Goal: Transaction & Acquisition: Subscribe to service/newsletter

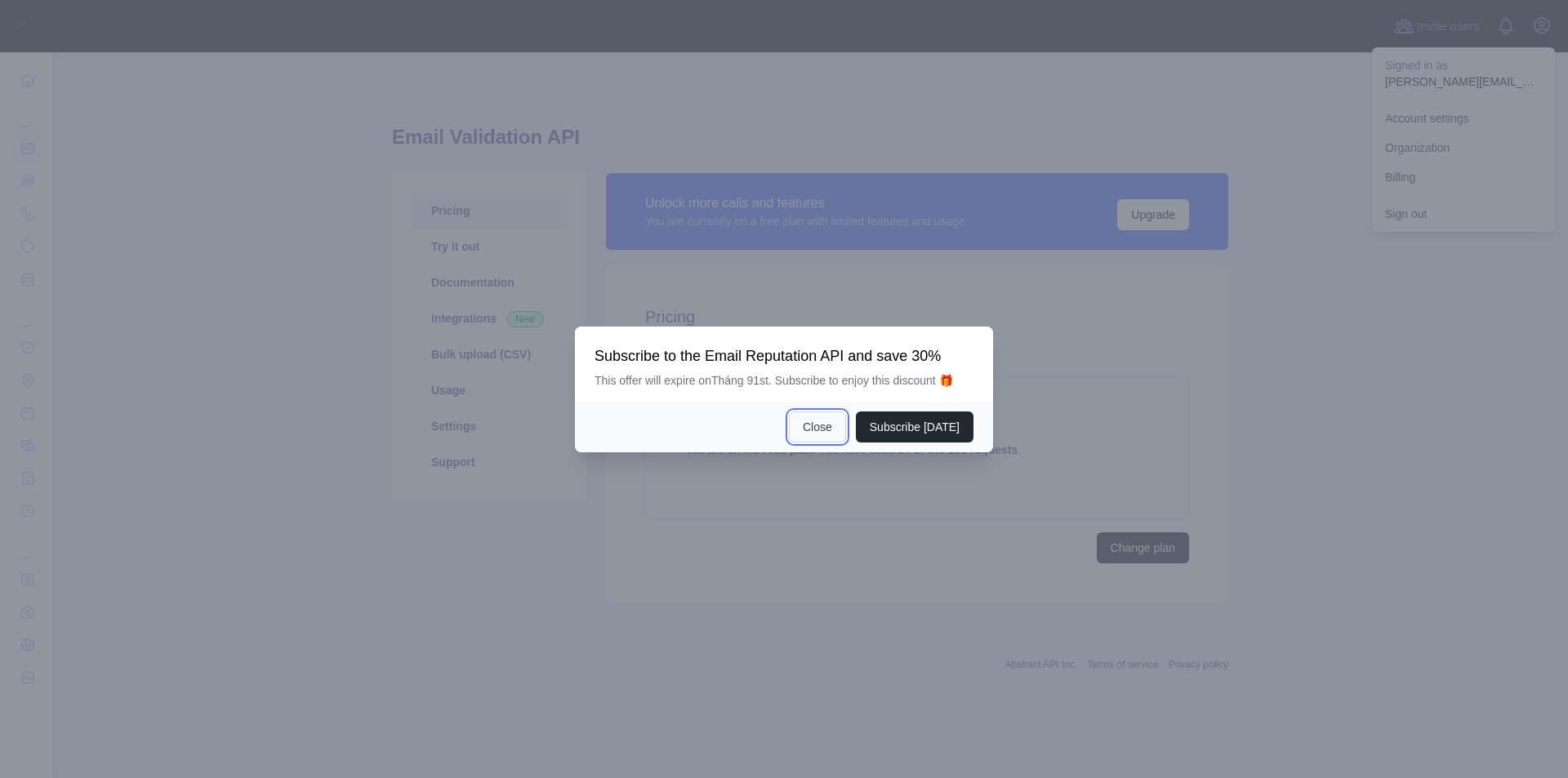
click at [824, 423] on button "Close" at bounding box center [818, 427] width 57 height 31
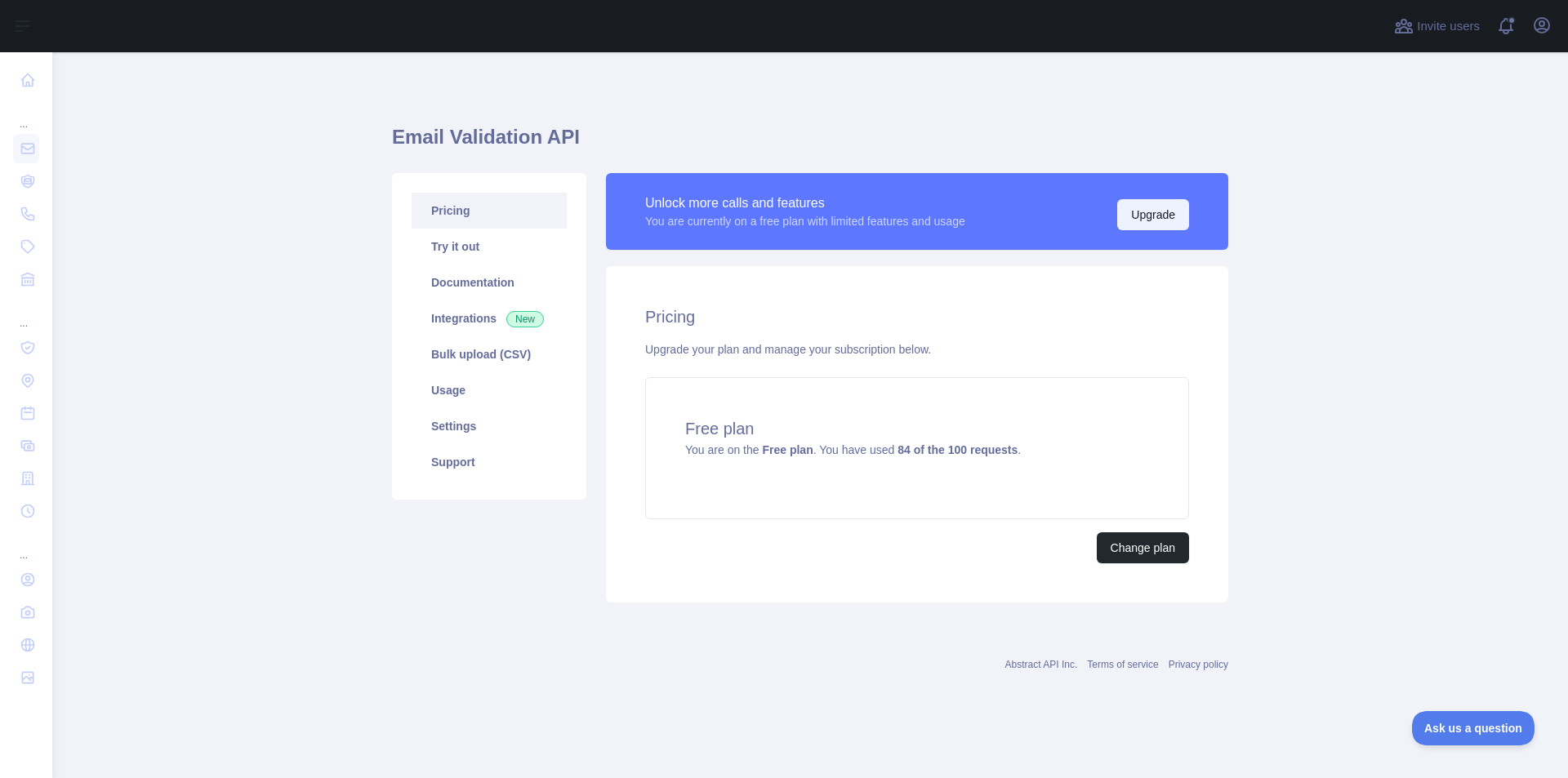
click at [1135, 218] on button "Upgrade" at bounding box center [1153, 214] width 72 height 31
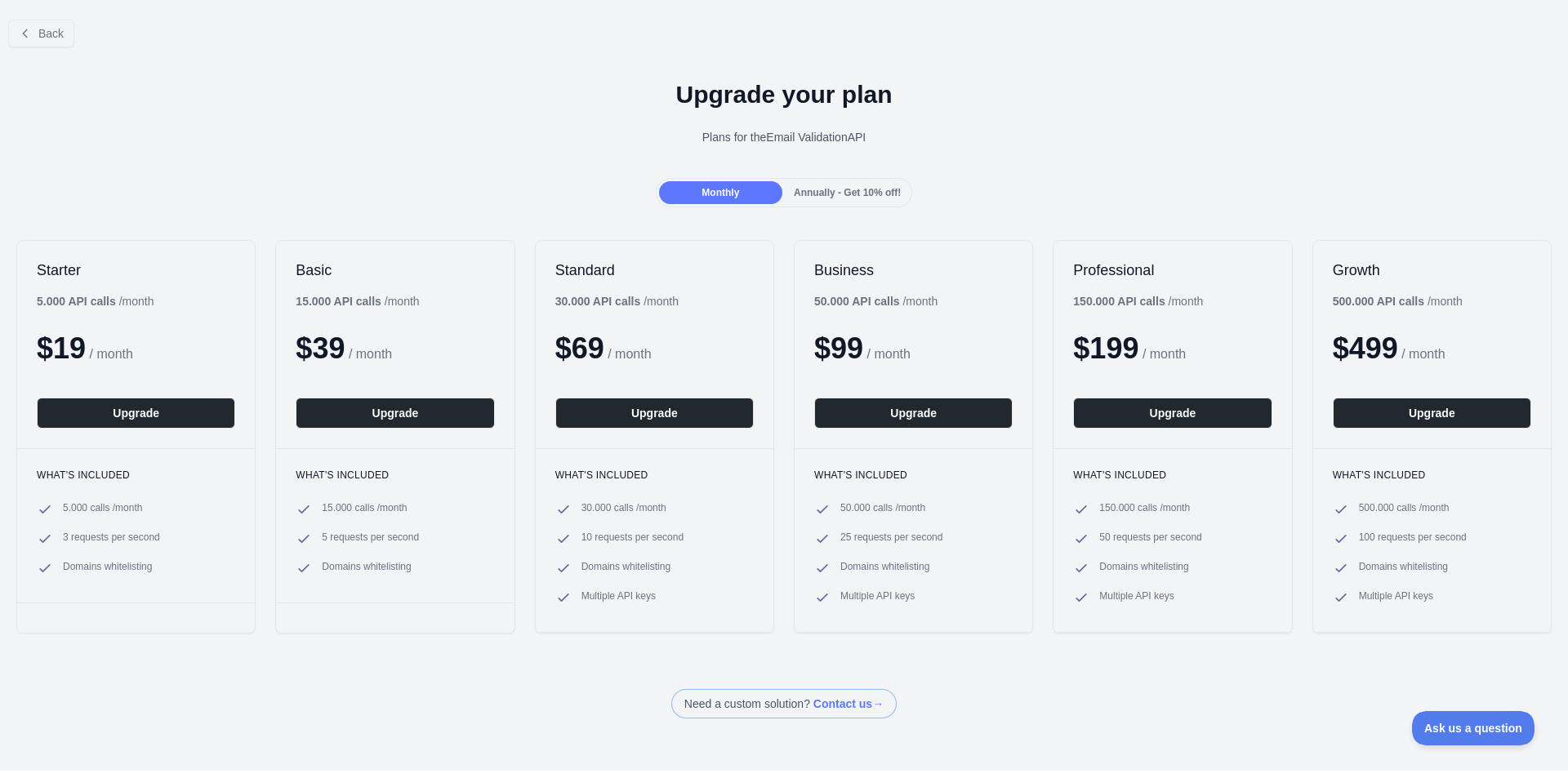
click at [846, 202] on div "Annually - Get 10% off!" at bounding box center [847, 192] width 123 height 23
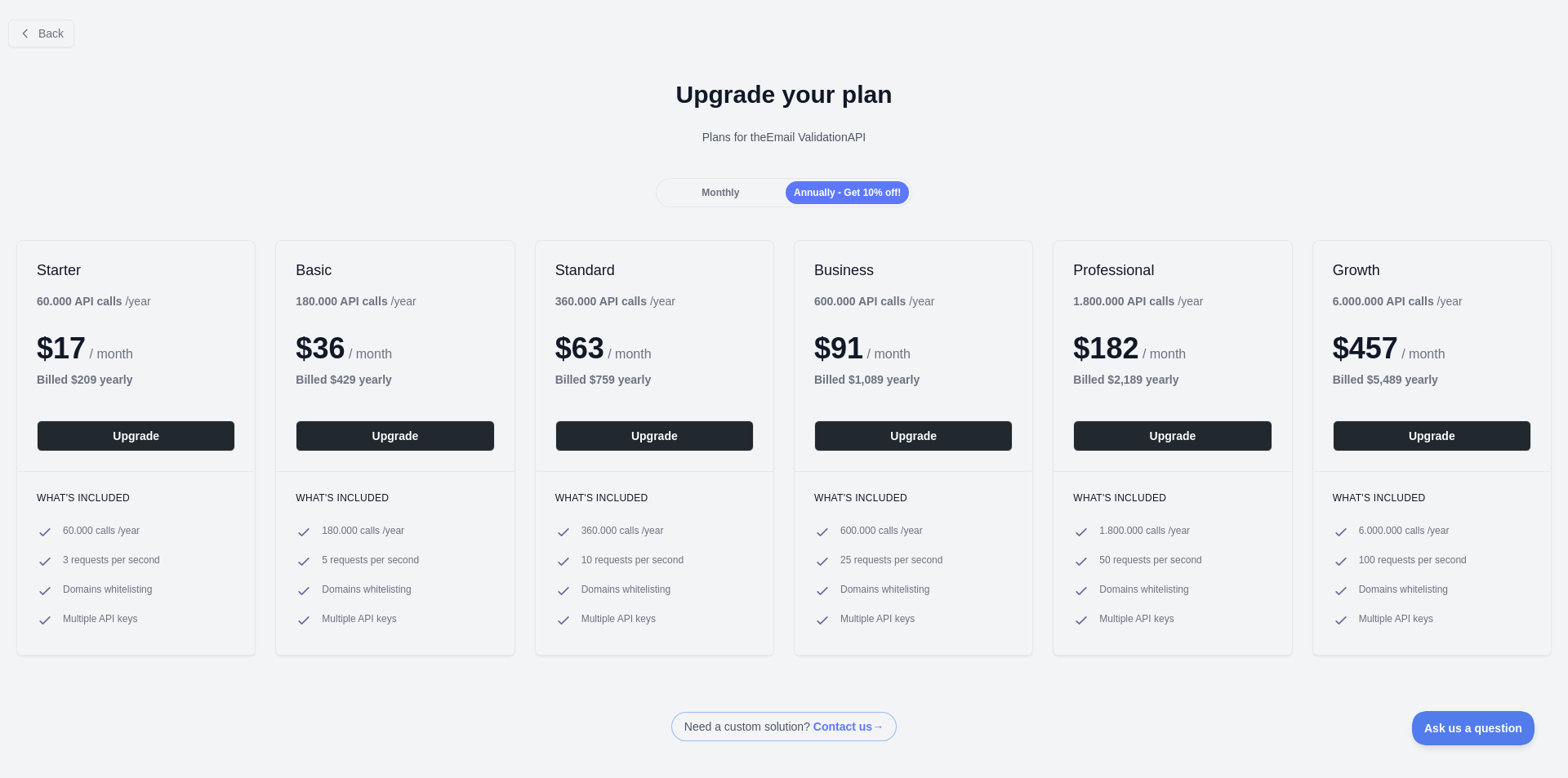
click at [746, 201] on div "Monthly" at bounding box center [720, 192] width 123 height 23
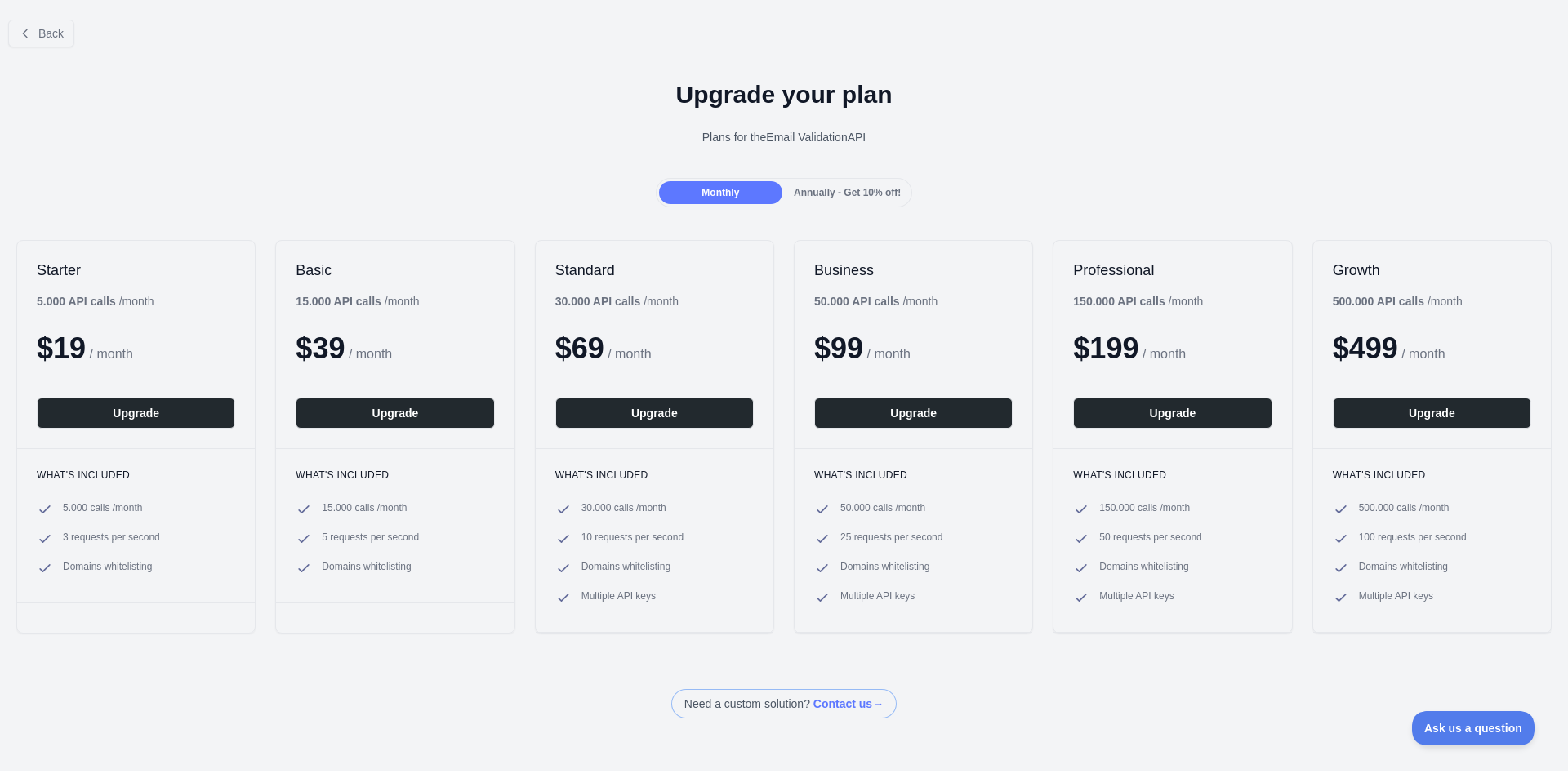
click at [788, 204] on div "Monthly Annually - Get 10% off!" at bounding box center [784, 192] width 258 height 30
click at [794, 194] on span "Annually - Get 10% off!" at bounding box center [847, 192] width 107 height 11
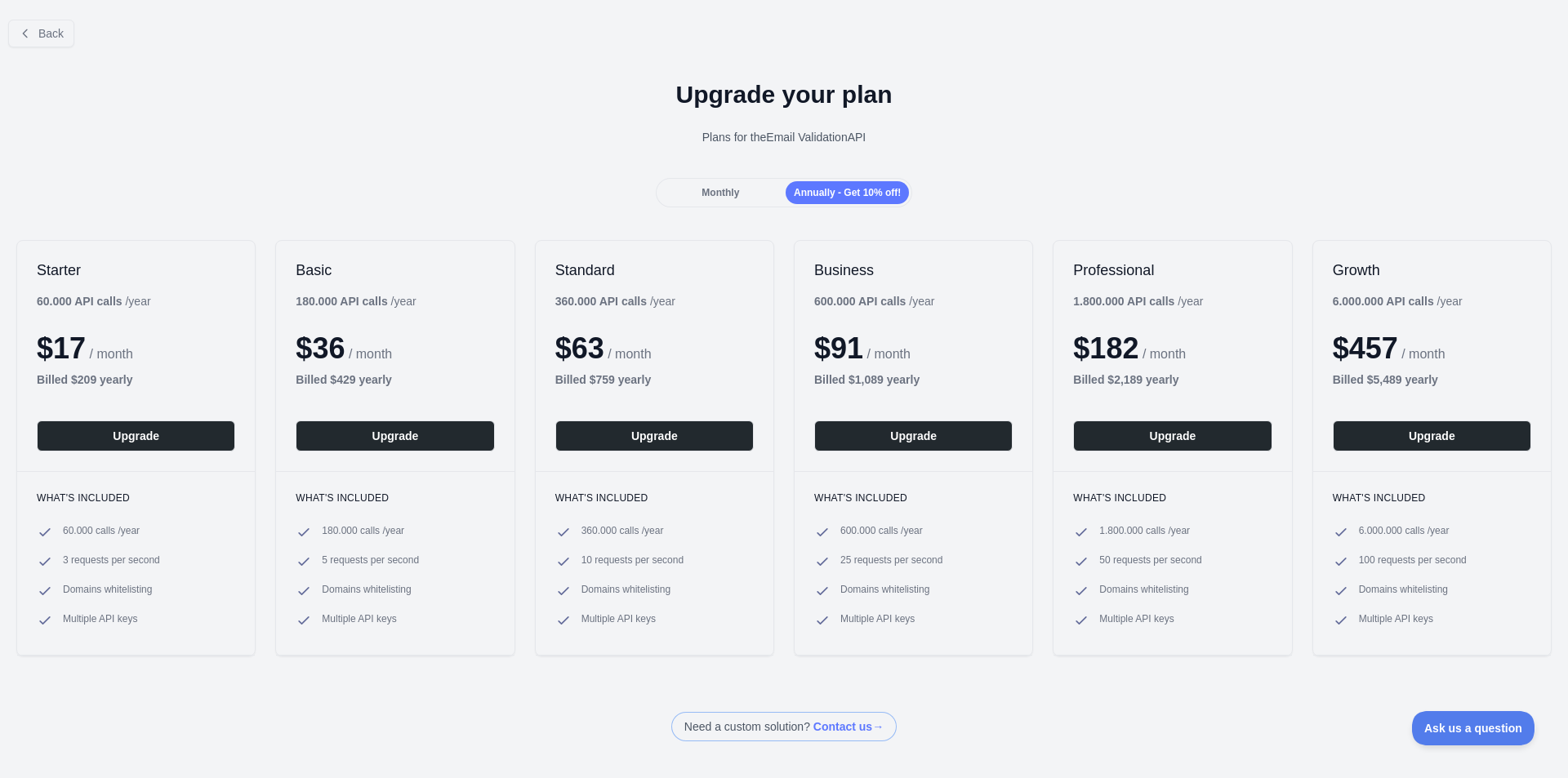
click at [695, 200] on div "Monthly" at bounding box center [720, 192] width 123 height 23
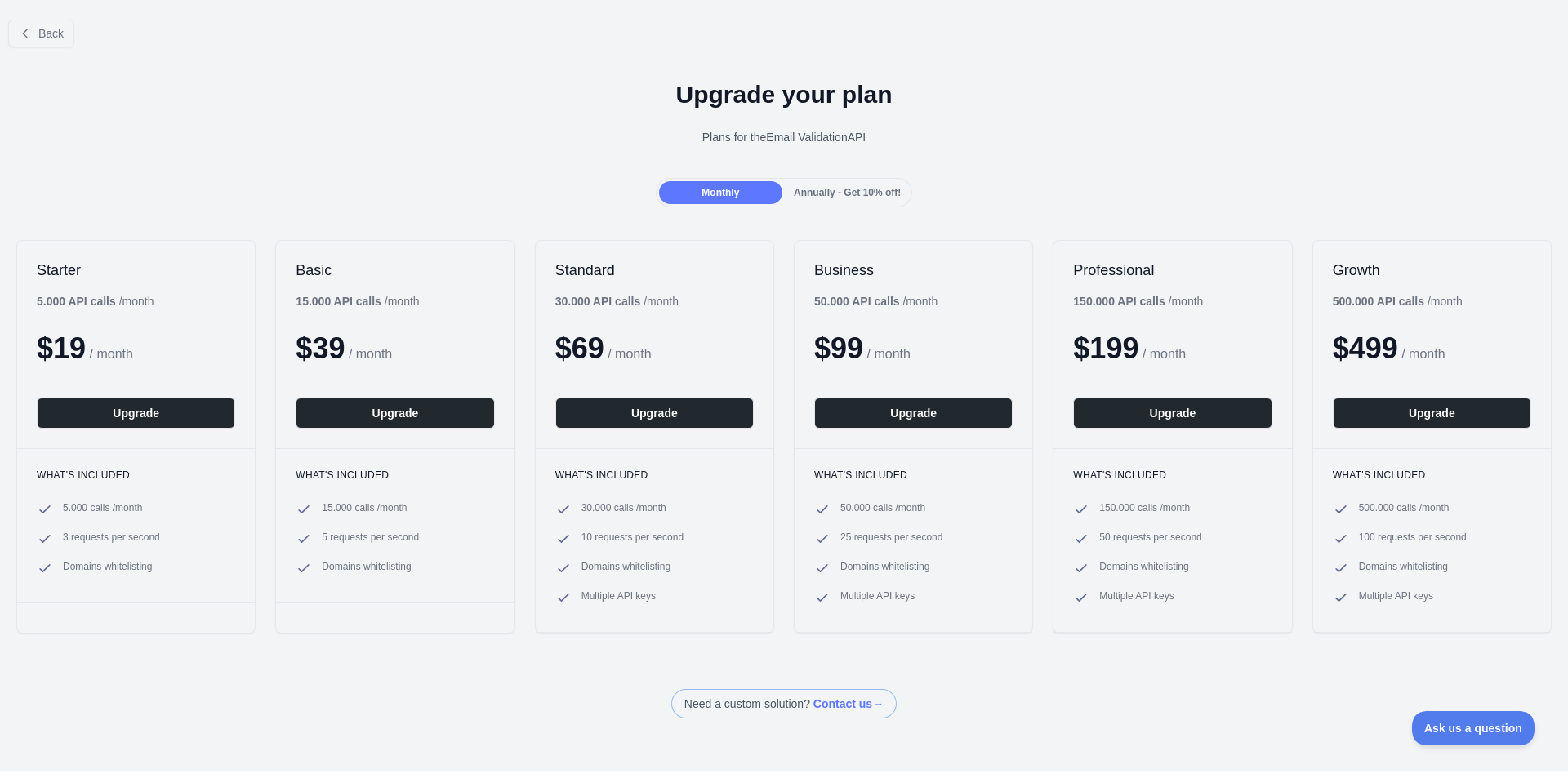
click at [807, 189] on span "Annually - Get 10% off!" at bounding box center [847, 192] width 107 height 11
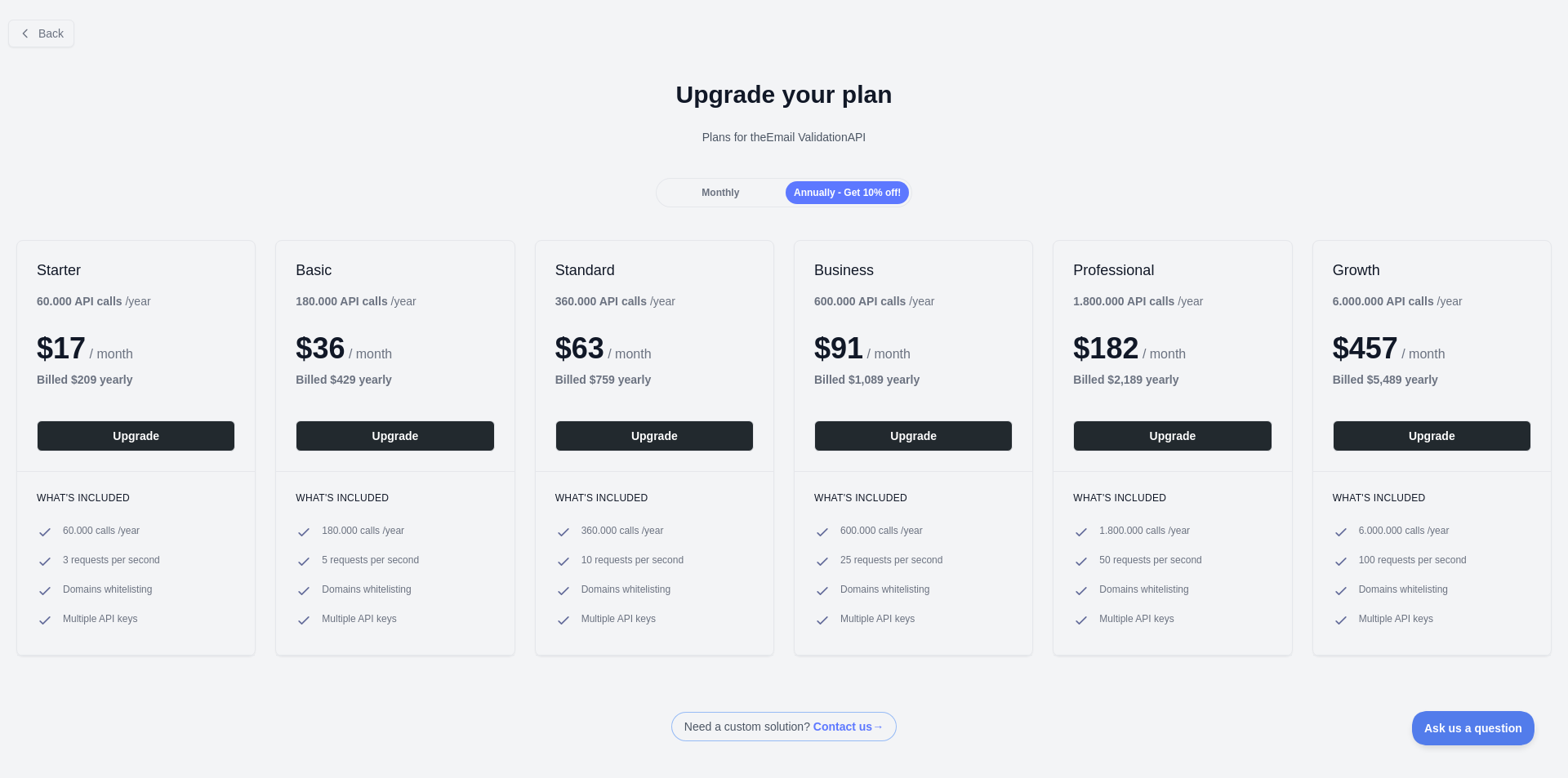
click at [747, 191] on div "Monthly" at bounding box center [720, 192] width 123 height 23
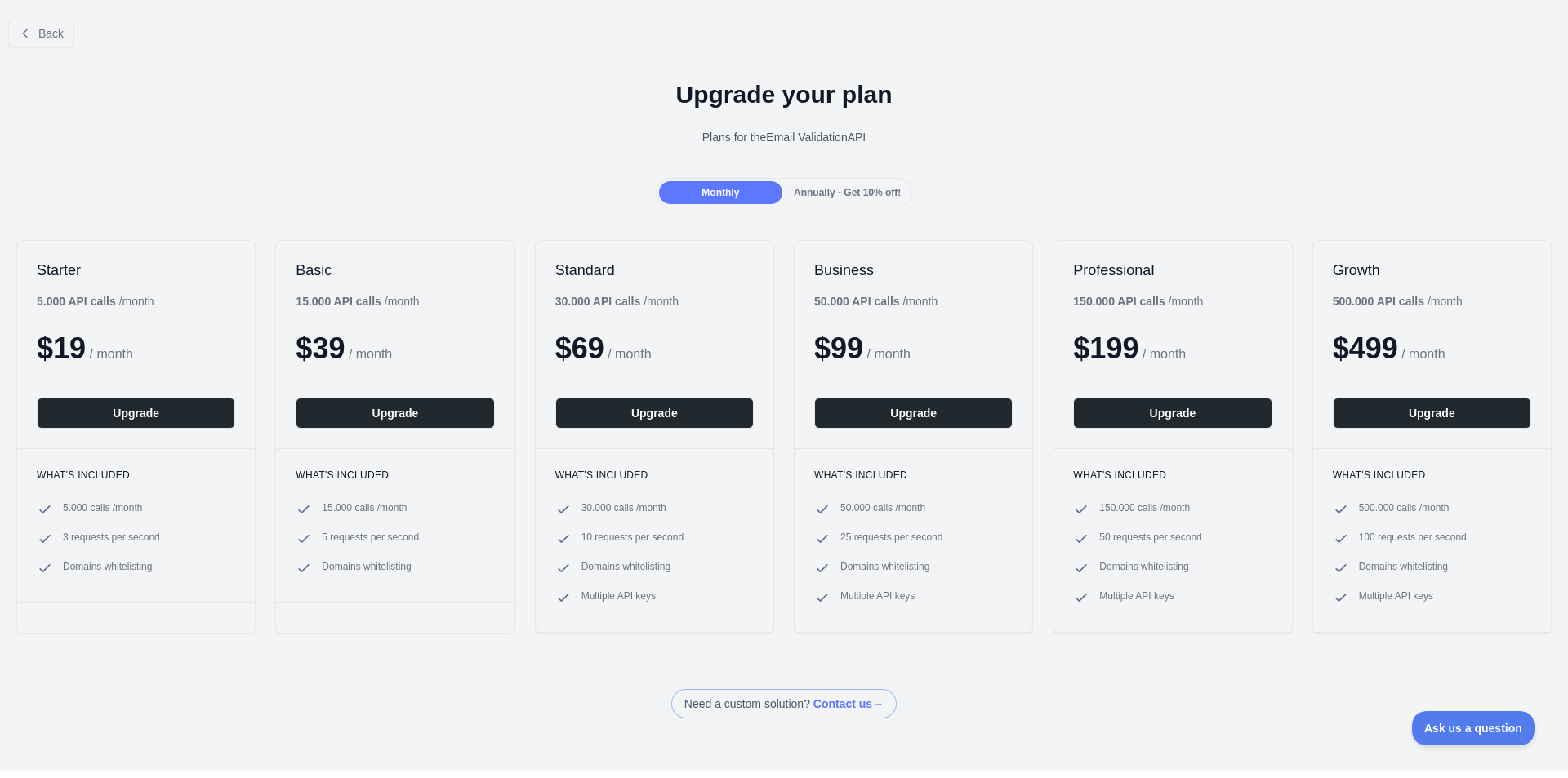
click at [794, 191] on span "Annually - Get 10% off!" at bounding box center [847, 192] width 107 height 11
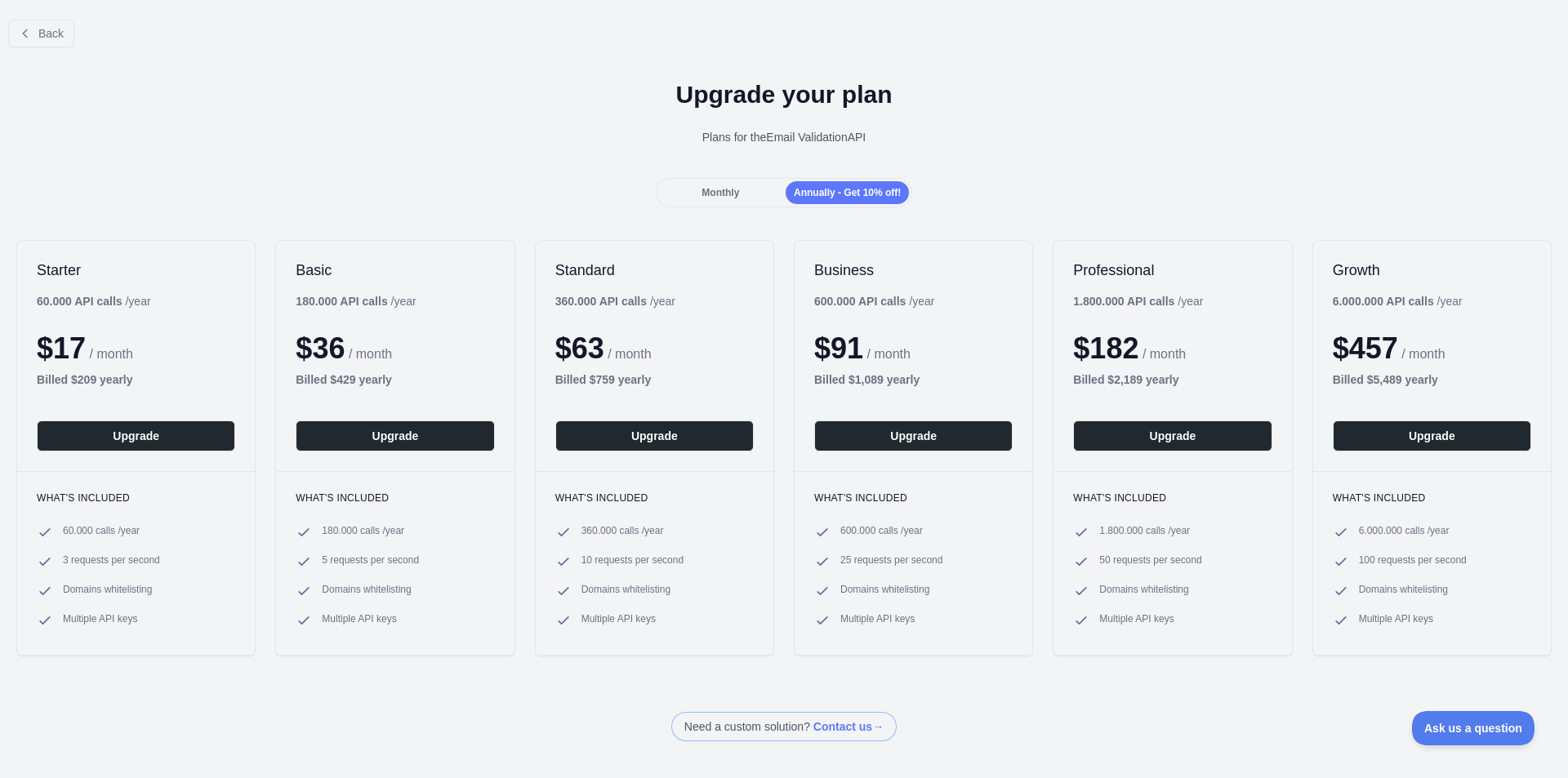
click at [752, 194] on div "Monthly" at bounding box center [720, 192] width 123 height 23
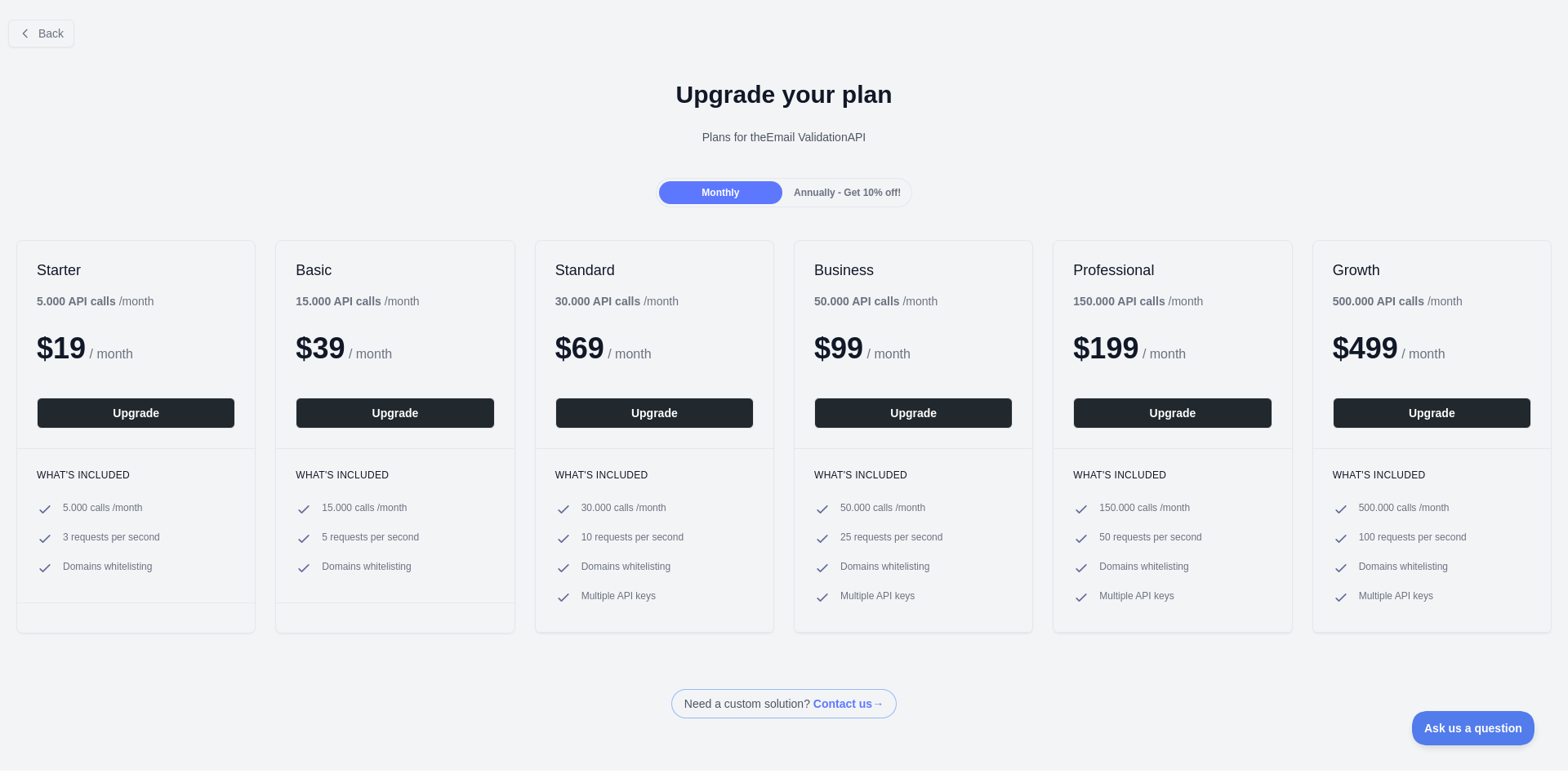
click at [822, 191] on span "Annually - Get 10% off!" at bounding box center [847, 192] width 107 height 11
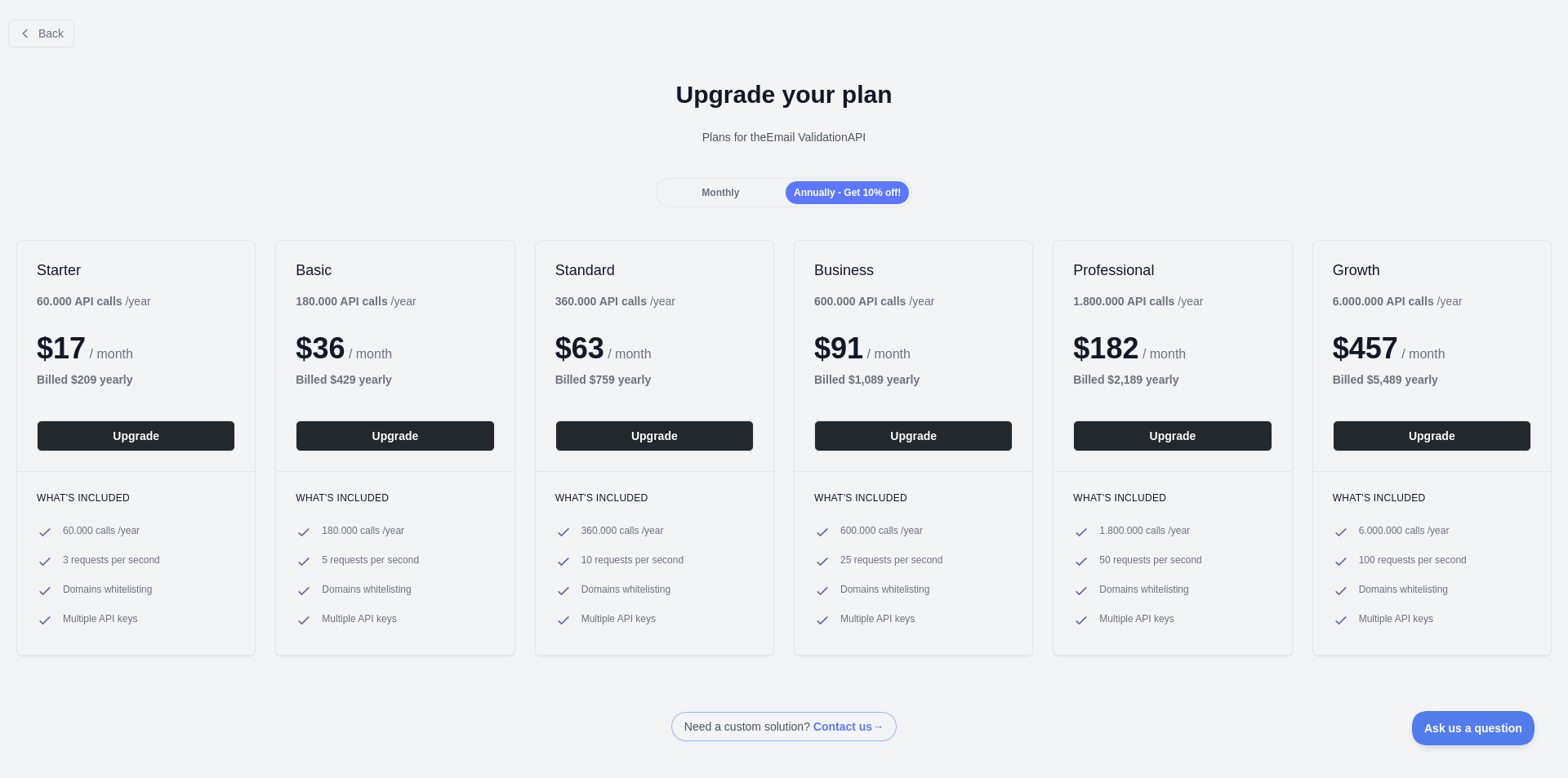
click at [735, 189] on span "Monthly" at bounding box center [720, 192] width 37 height 11
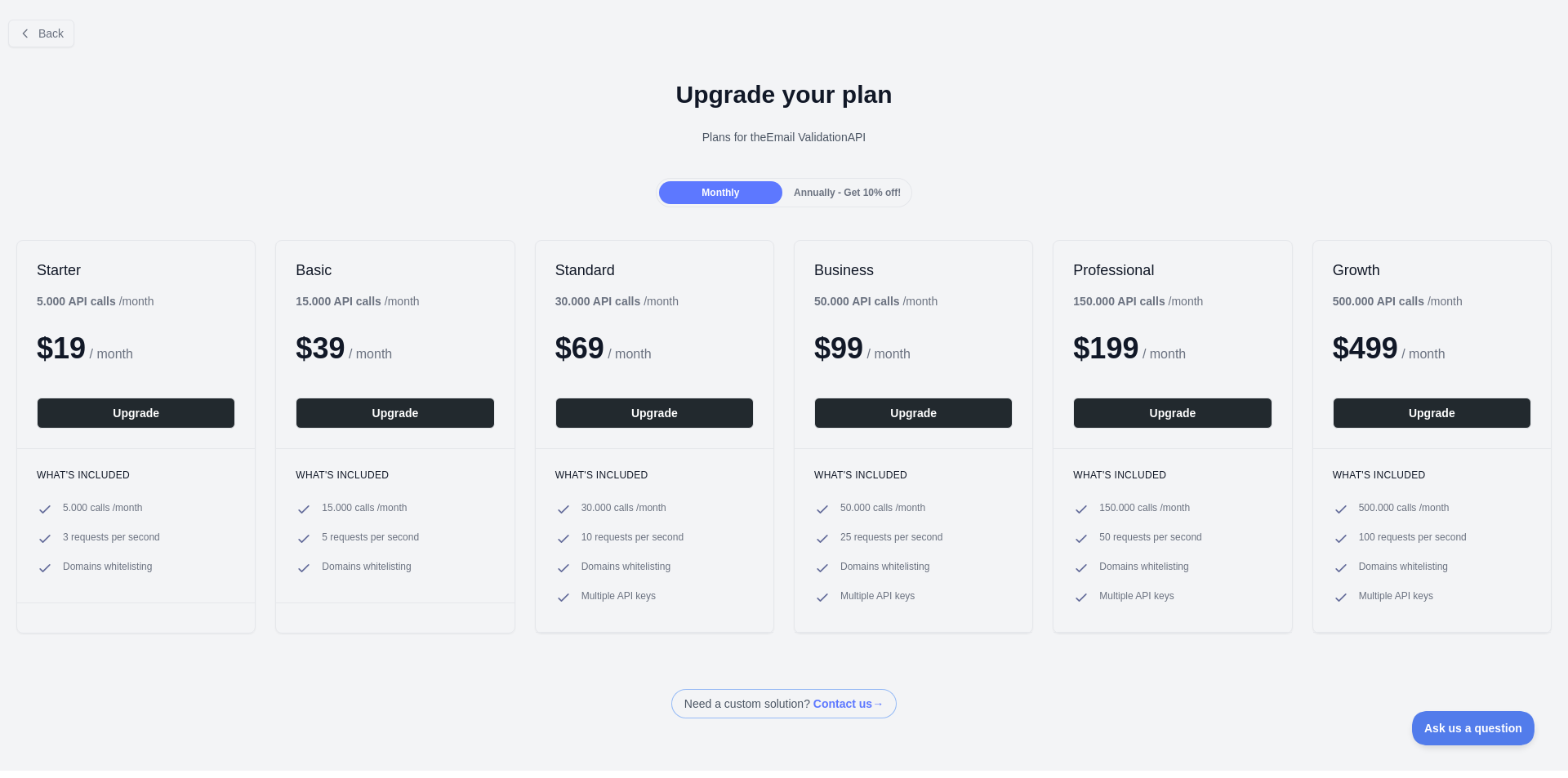
click at [786, 186] on div "Annually - Get 10% off!" at bounding box center [847, 192] width 123 height 23
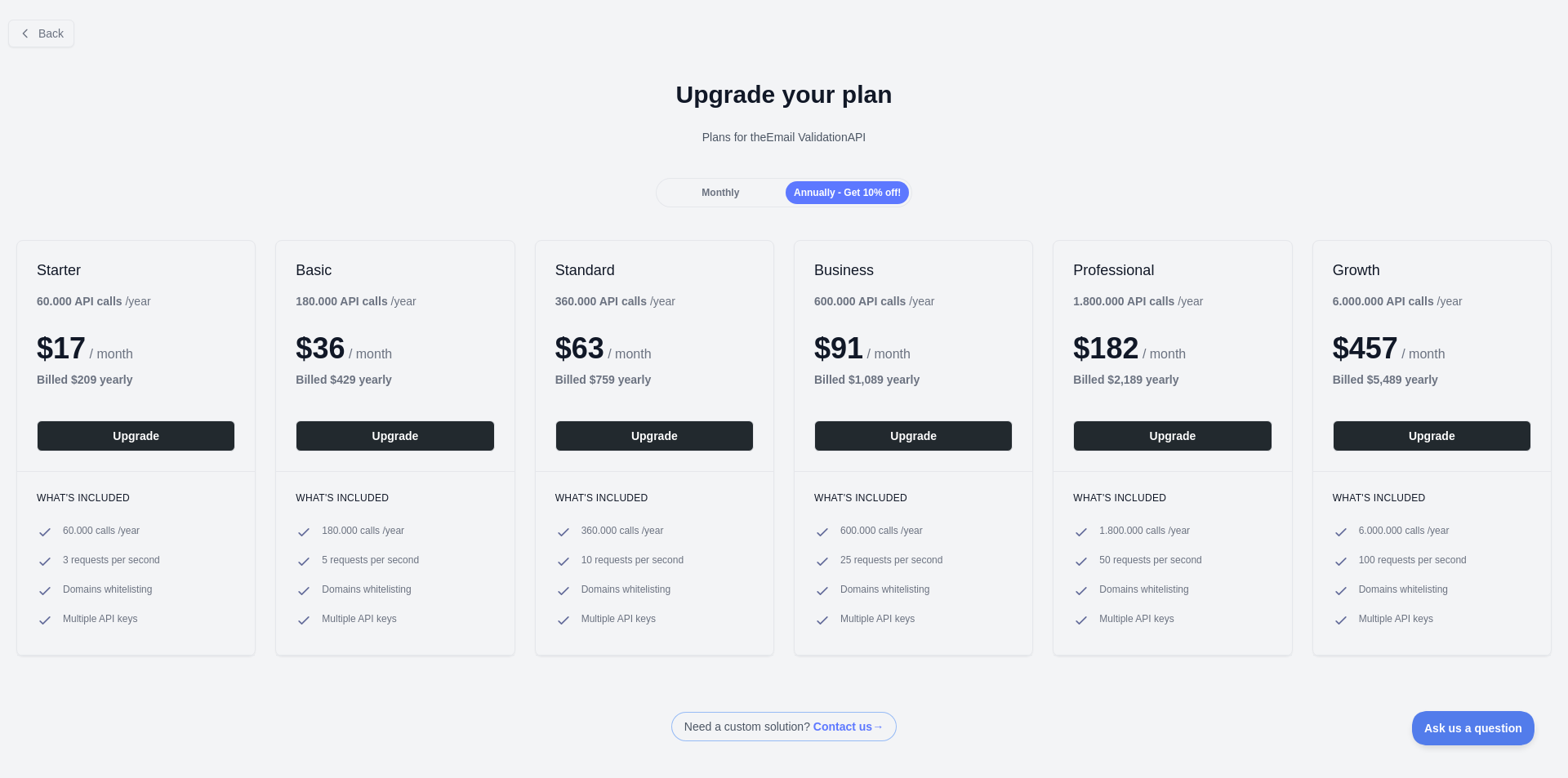
click at [718, 186] on div "Monthly" at bounding box center [720, 192] width 123 height 23
